Goal: Task Accomplishment & Management: Use online tool/utility

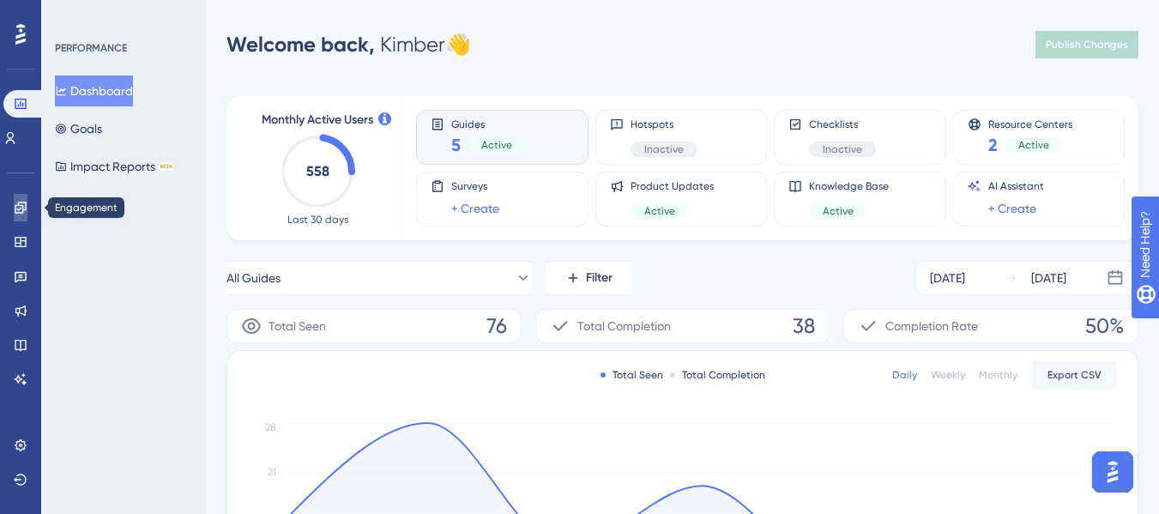
click at [21, 207] on icon at bounding box center [21, 208] width 14 height 14
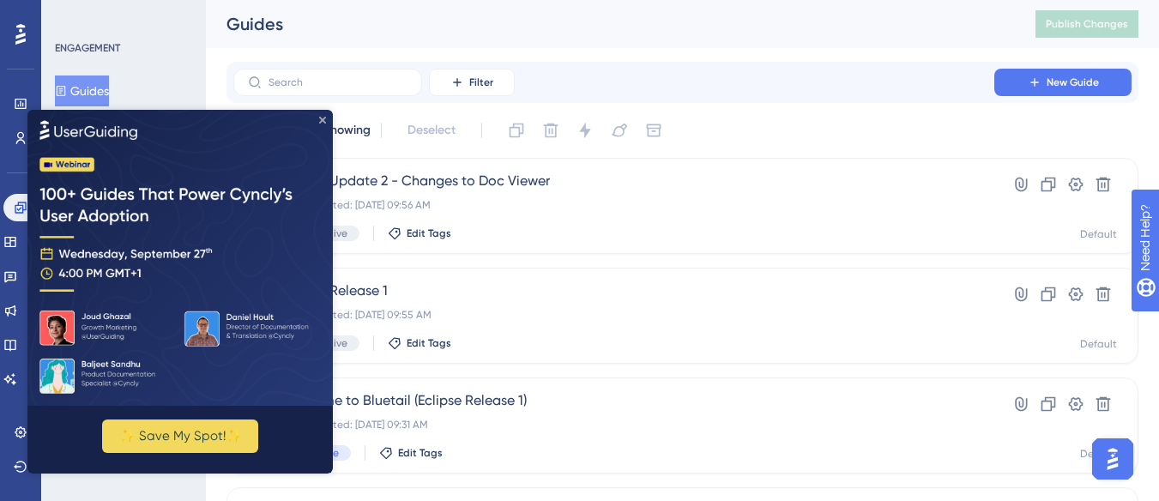
click at [323, 120] on icon "Close Preview" at bounding box center [322, 119] width 7 height 7
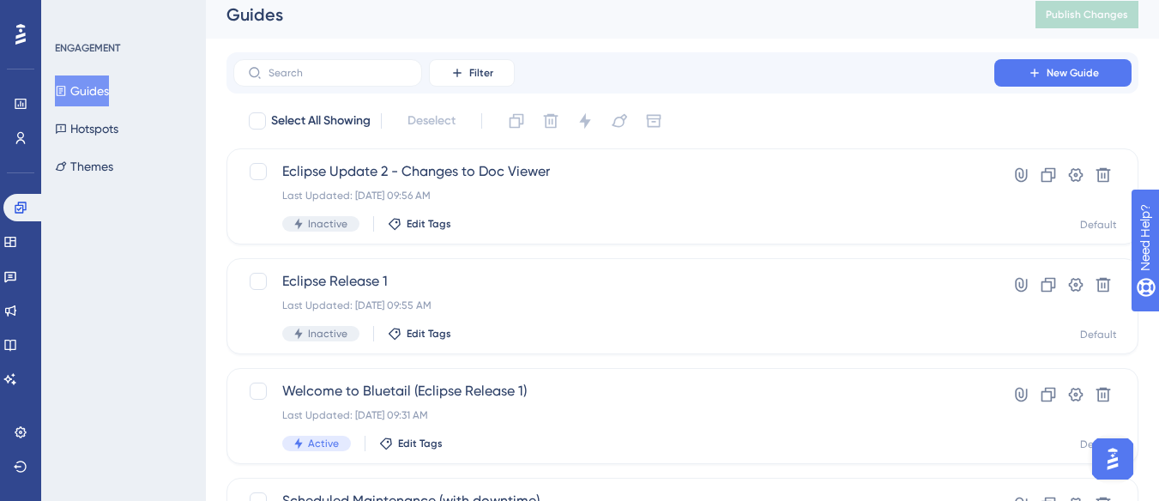
scroll to position [17, 0]
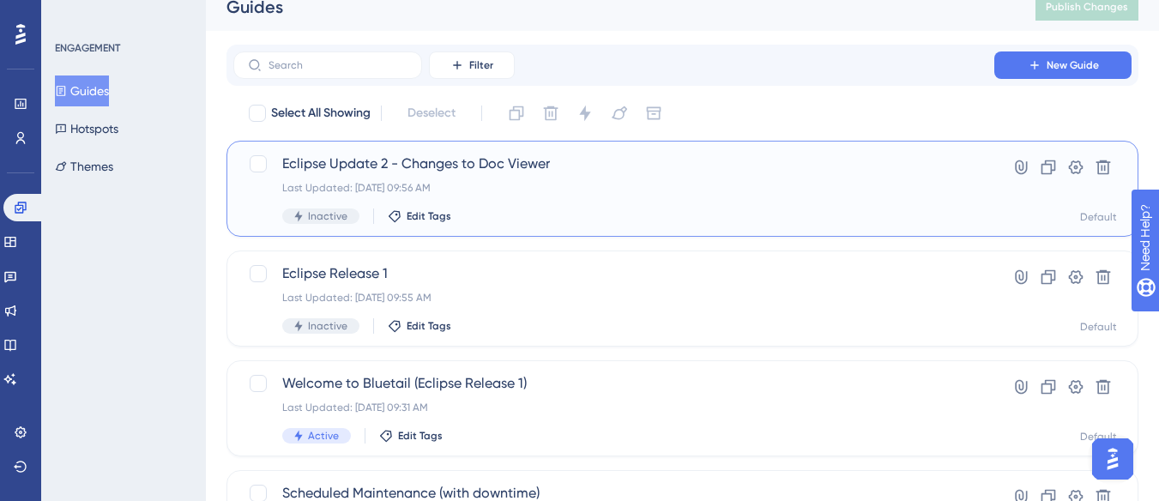
click at [503, 180] on div "Eclipse Update 2 - Changes to Doc Viewer Last Updated: [DATE] 09:56 AM Inactive…" at bounding box center [613, 189] width 663 height 70
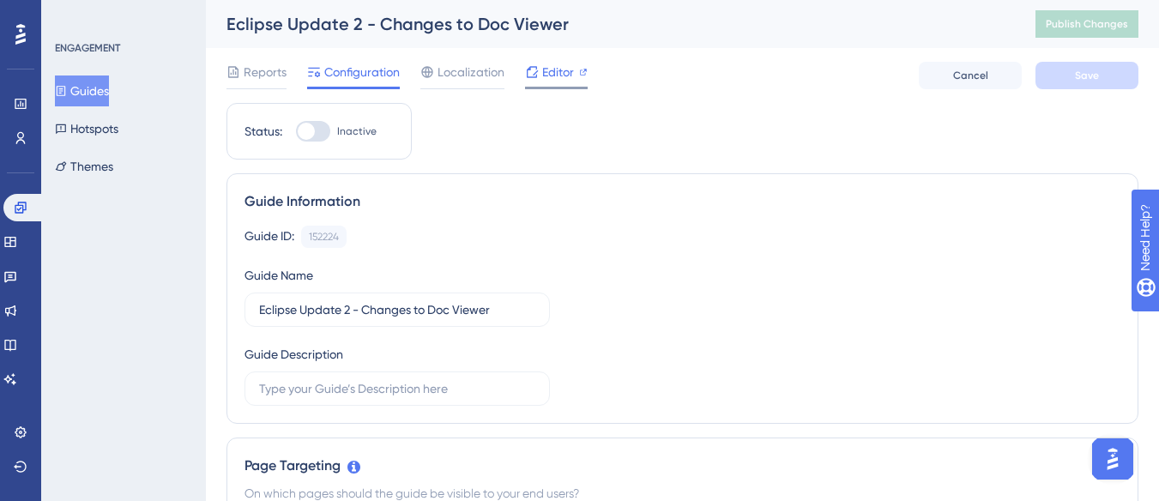
click at [548, 75] on span "Editor" at bounding box center [558, 72] width 32 height 21
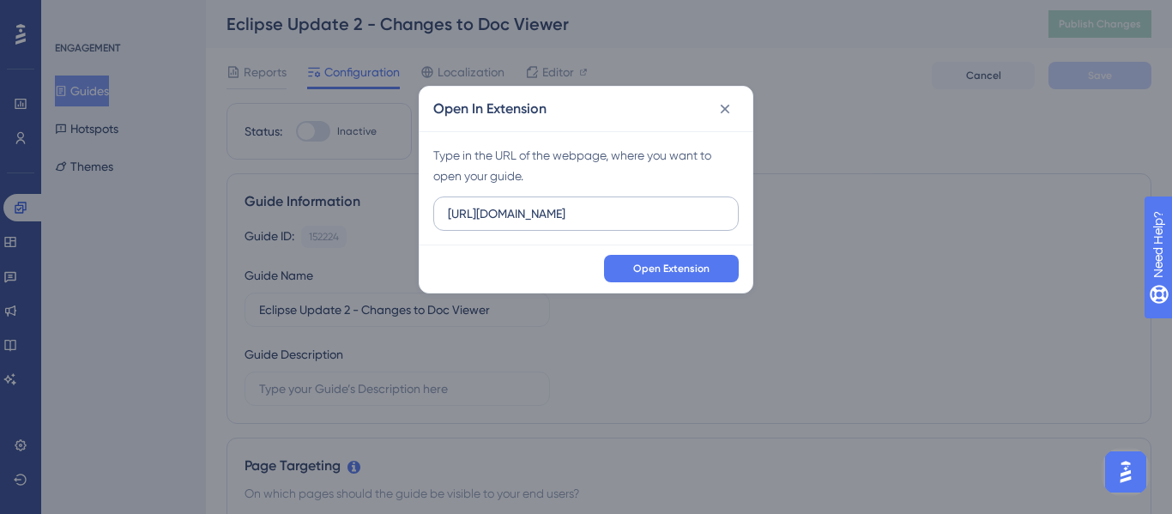
drag, startPoint x: 648, startPoint y: 224, endPoint x: 447, endPoint y: 197, distance: 202.6
click at [447, 197] on label "[URL][DOMAIN_NAME]" at bounding box center [586, 214] width 306 height 34
click at [678, 275] on span "Open Extension" at bounding box center [671, 269] width 76 height 14
click at [543, 218] on input "[URL][DOMAIN_NAME]" at bounding box center [586, 213] width 276 height 19
drag, startPoint x: 651, startPoint y: 214, endPoint x: 353, endPoint y: 239, distance: 299.8
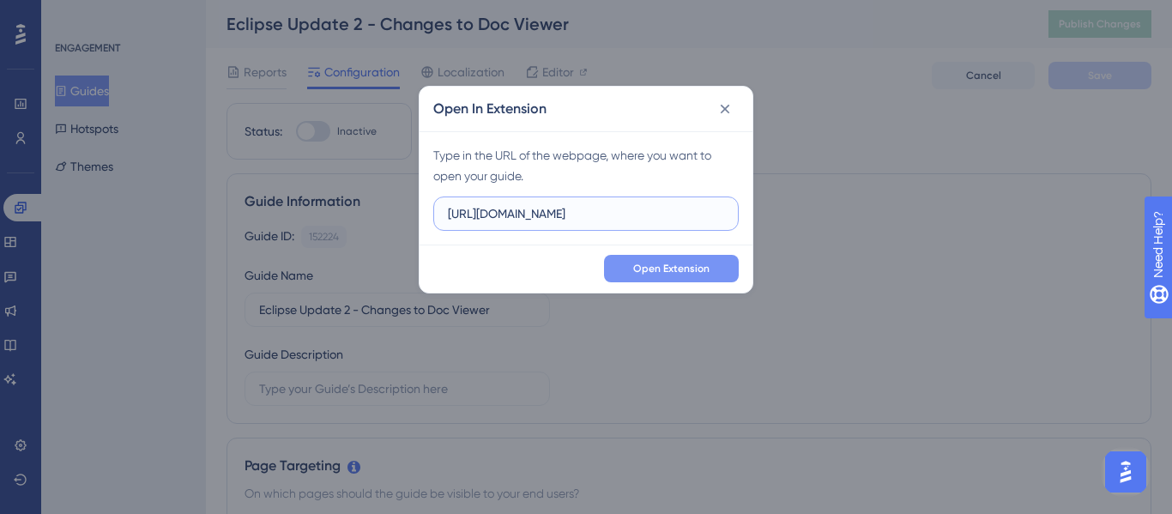
click at [353, 239] on div "Open In Extension Type in the URL of the webpage, where you want to open your g…" at bounding box center [586, 257] width 1172 height 514
paste input "[DOMAIN_NAME][URL]"
type input "[URL][DOMAIN_NAME]"
click at [673, 263] on span "Open Extension" at bounding box center [671, 269] width 76 height 14
